Goal: Task Accomplishment & Management: Manage account settings

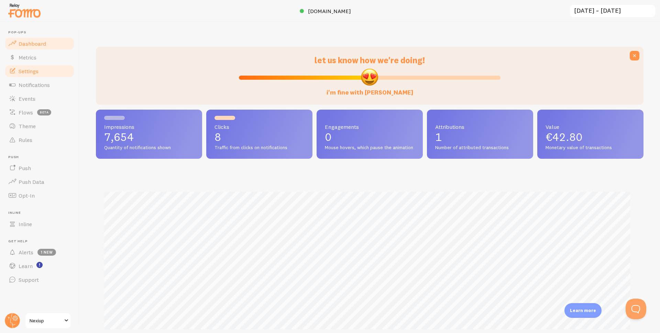
click at [30, 75] on link "Settings" at bounding box center [39, 71] width 71 height 14
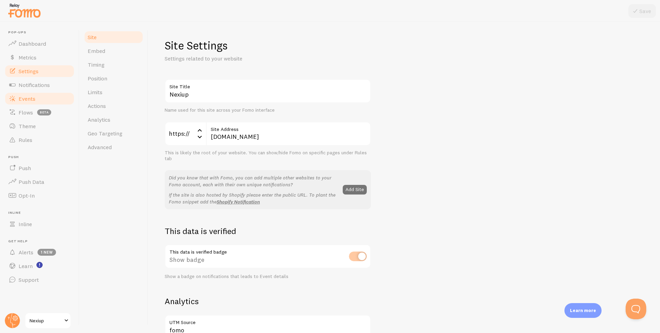
click at [27, 100] on span "Events" at bounding box center [27, 98] width 17 height 7
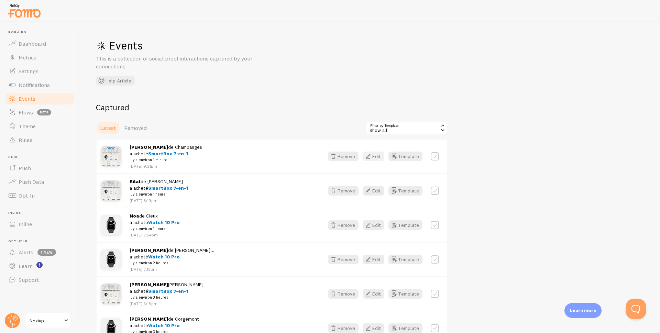
click at [374, 155] on button "Edit" at bounding box center [374, 157] width 22 height 10
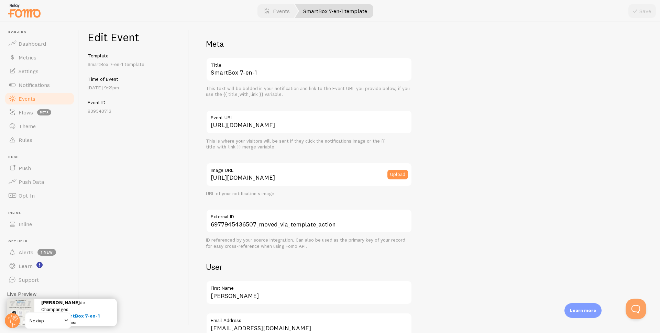
click at [29, 98] on span "Events" at bounding box center [27, 98] width 17 height 7
